Goal: Obtain resource: Obtain resource

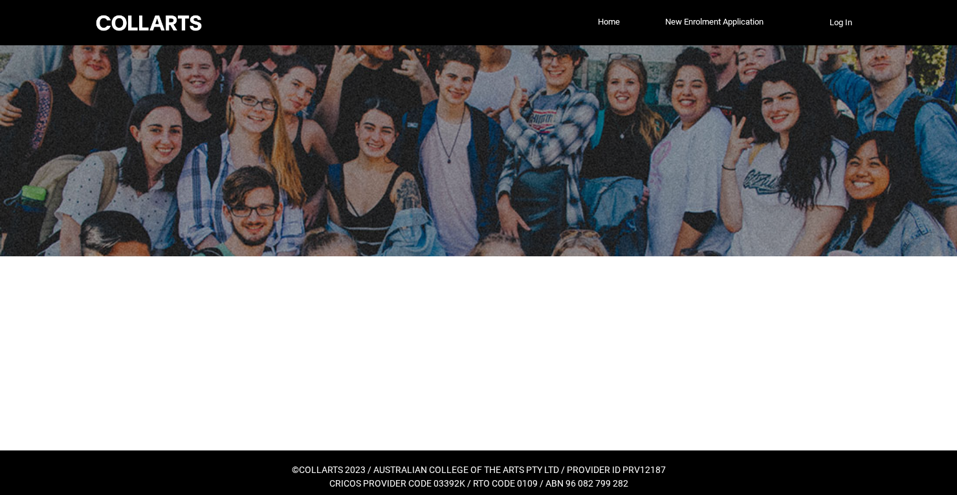
scroll to position [8, 0]
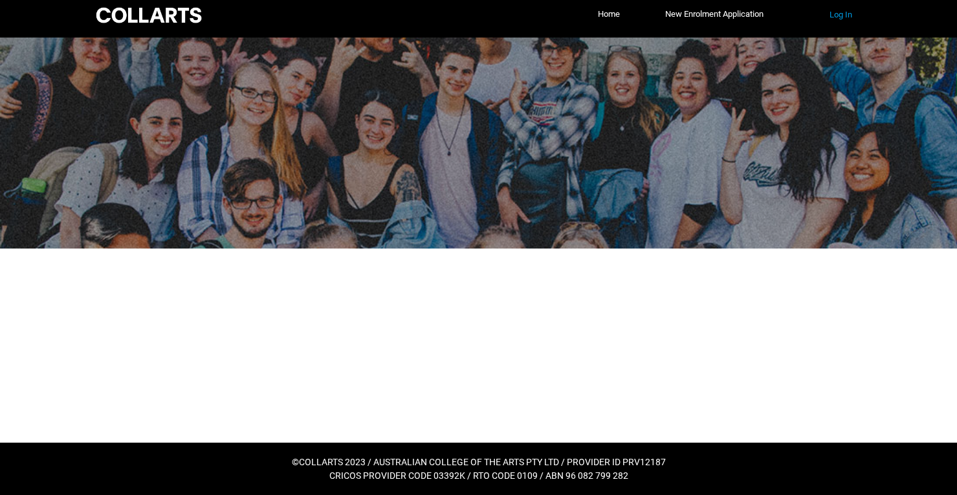
click at [843, 25] on div "Collarts Education Community Home New Enrolment Application More Log In" at bounding box center [478, 14] width 769 height 45
click at [845, 4] on div "Collarts Education Community Home New Enrolment Application More Log In" at bounding box center [478, 14] width 769 height 45
click at [843, 15] on button "Log In" at bounding box center [840, 15] width 45 height 21
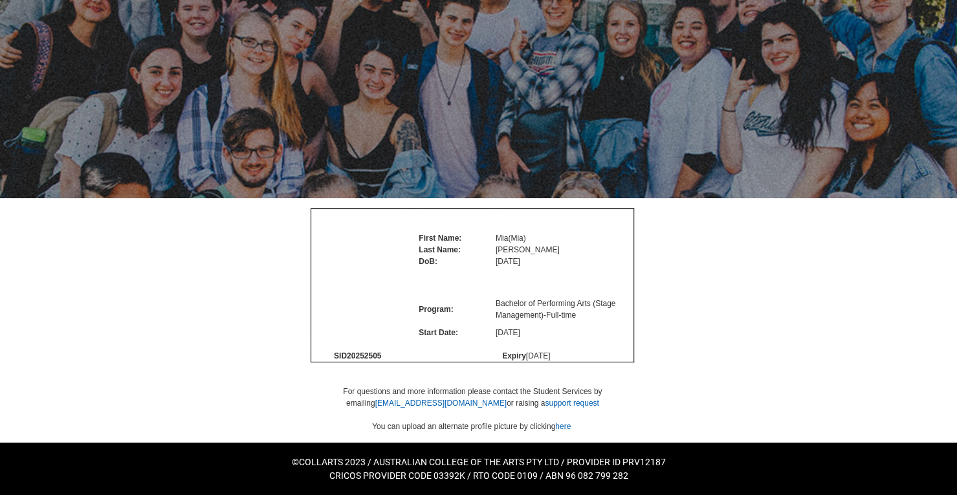
scroll to position [97, 0]
drag, startPoint x: 345, startPoint y: 359, endPoint x: 383, endPoint y: 354, distance: 37.8
click at [383, 354] on td "SID 20252505" at bounding box center [357, 356] width 92 height 12
click at [366, 354] on span "SID 20252505" at bounding box center [357, 355] width 47 height 9
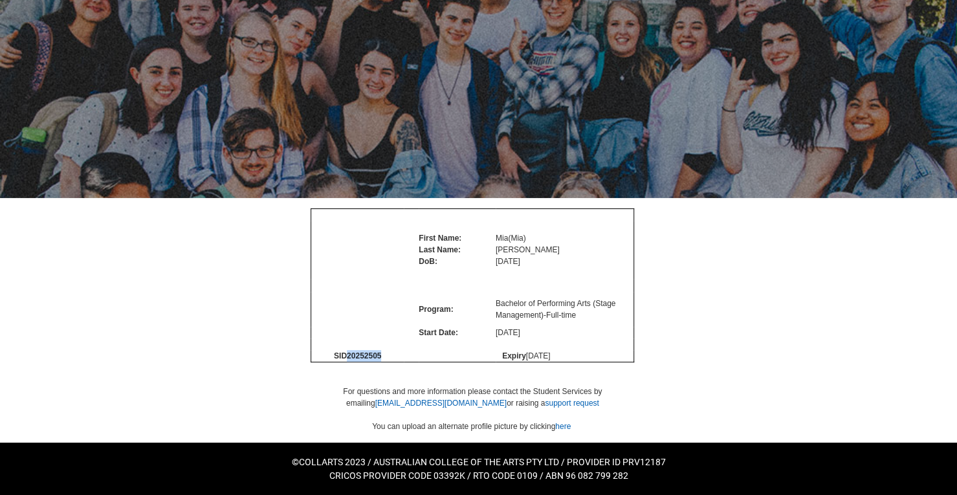
click at [366, 354] on span "SID 20252505" at bounding box center [357, 355] width 47 height 9
copy span "20252505"
click at [409, 345] on td at bounding box center [411, 344] width 15 height 12
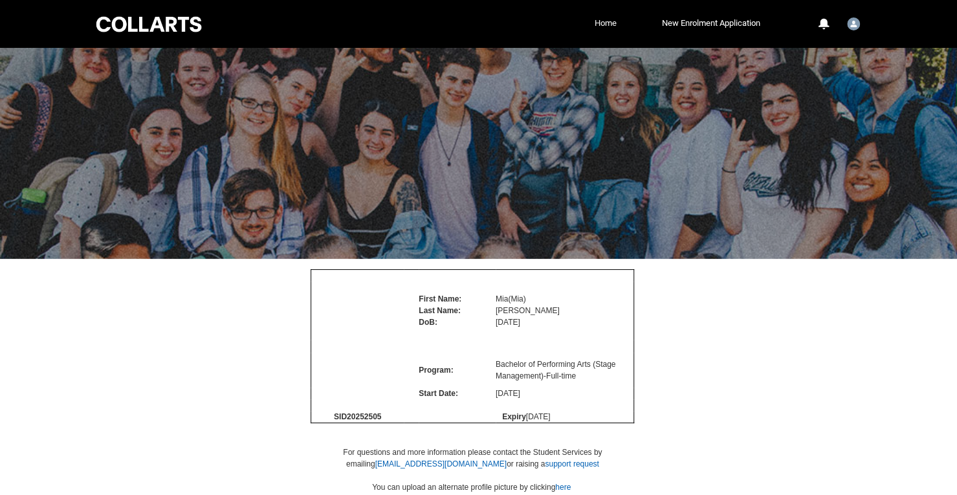
click at [601, 20] on link "Home" at bounding box center [605, 23] width 28 height 19
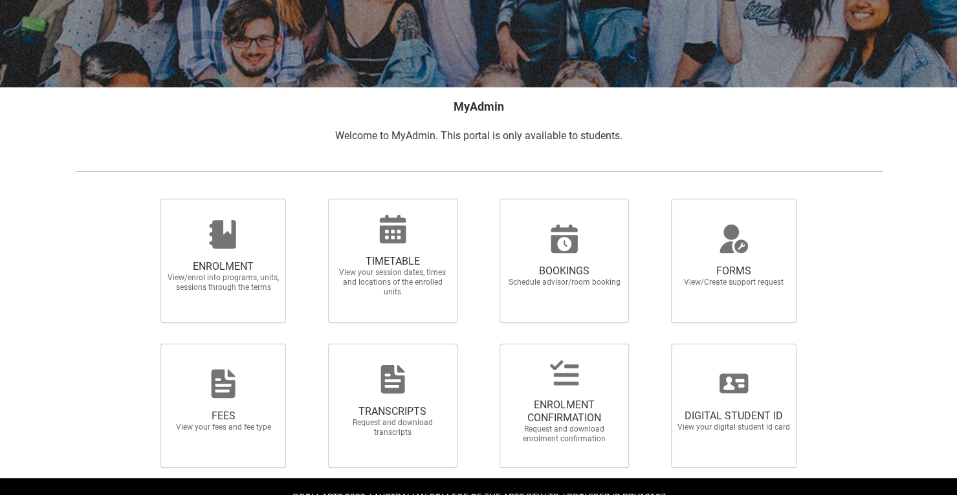
scroll to position [206, 0]
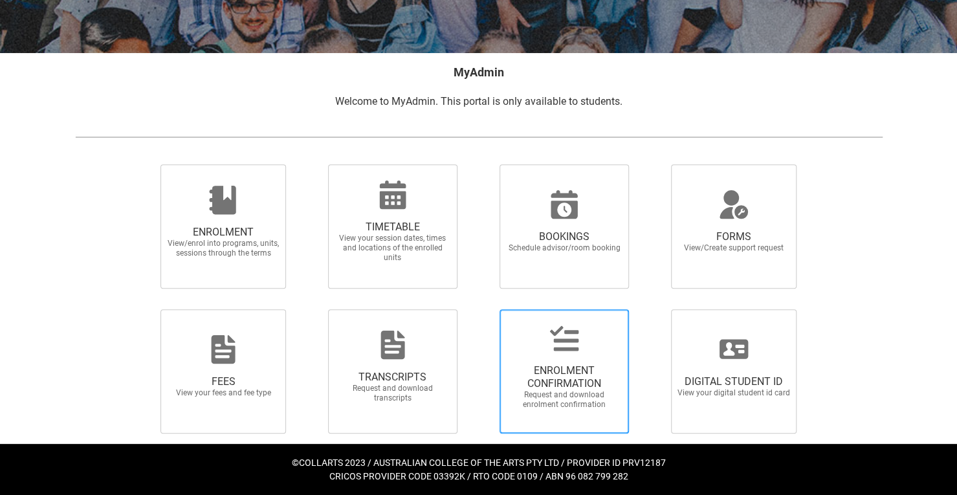
click at [592, 346] on div at bounding box center [564, 338] width 124 height 31
click at [483, 309] on input "ENROLMENT CONFIRMATION Request and download enrolment confirmation" at bounding box center [482, 308] width 1 height 1
radio input "true"
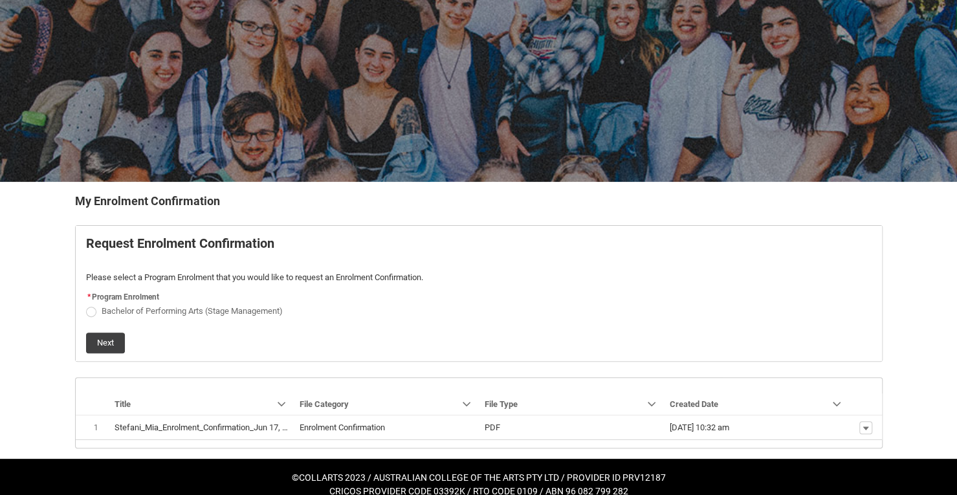
scroll to position [91, 0]
